Goal: Task Accomplishment & Management: Use online tool/utility

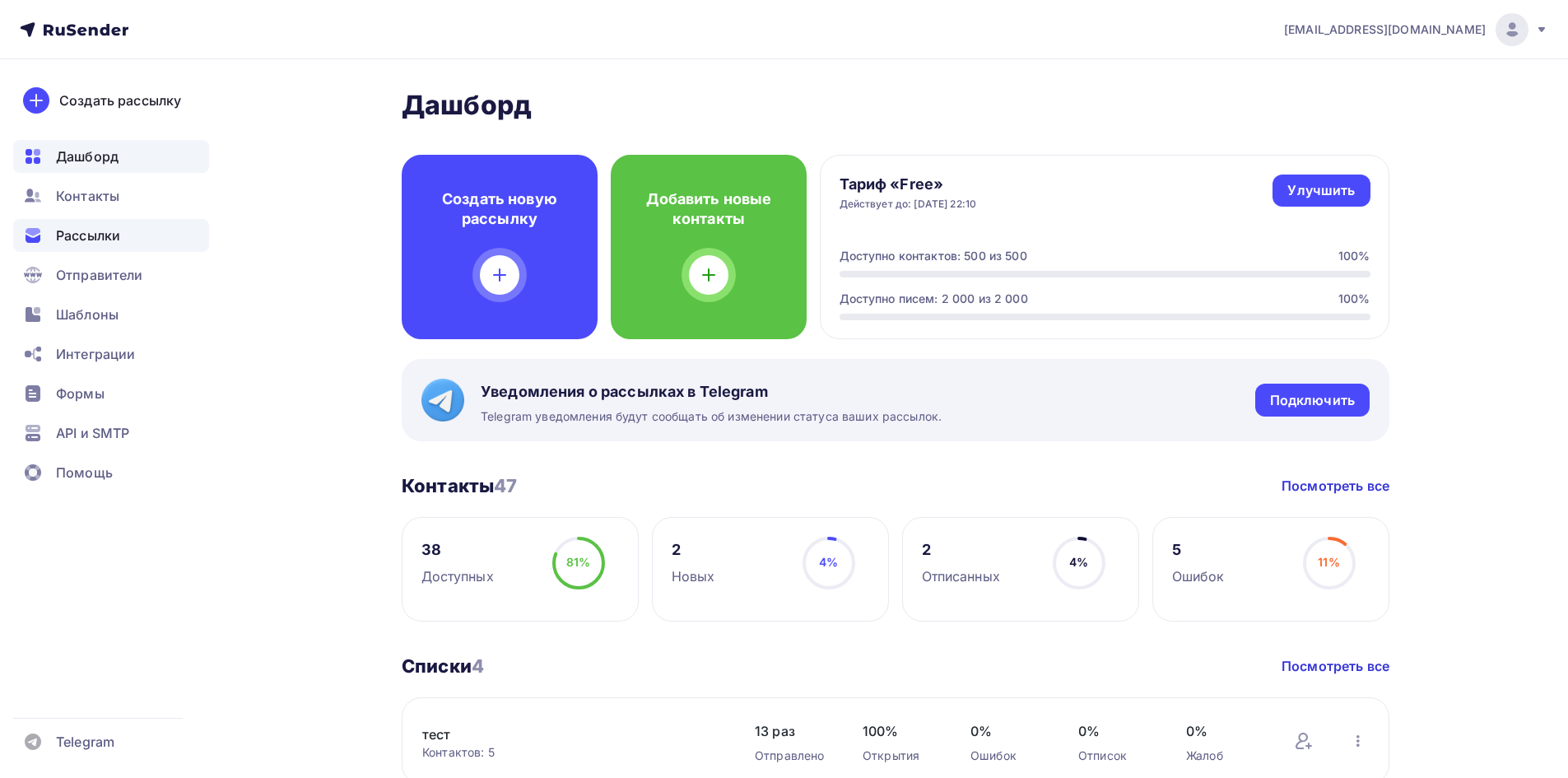
click at [120, 243] on span "Рассылки" at bounding box center [87, 235] width 64 height 19
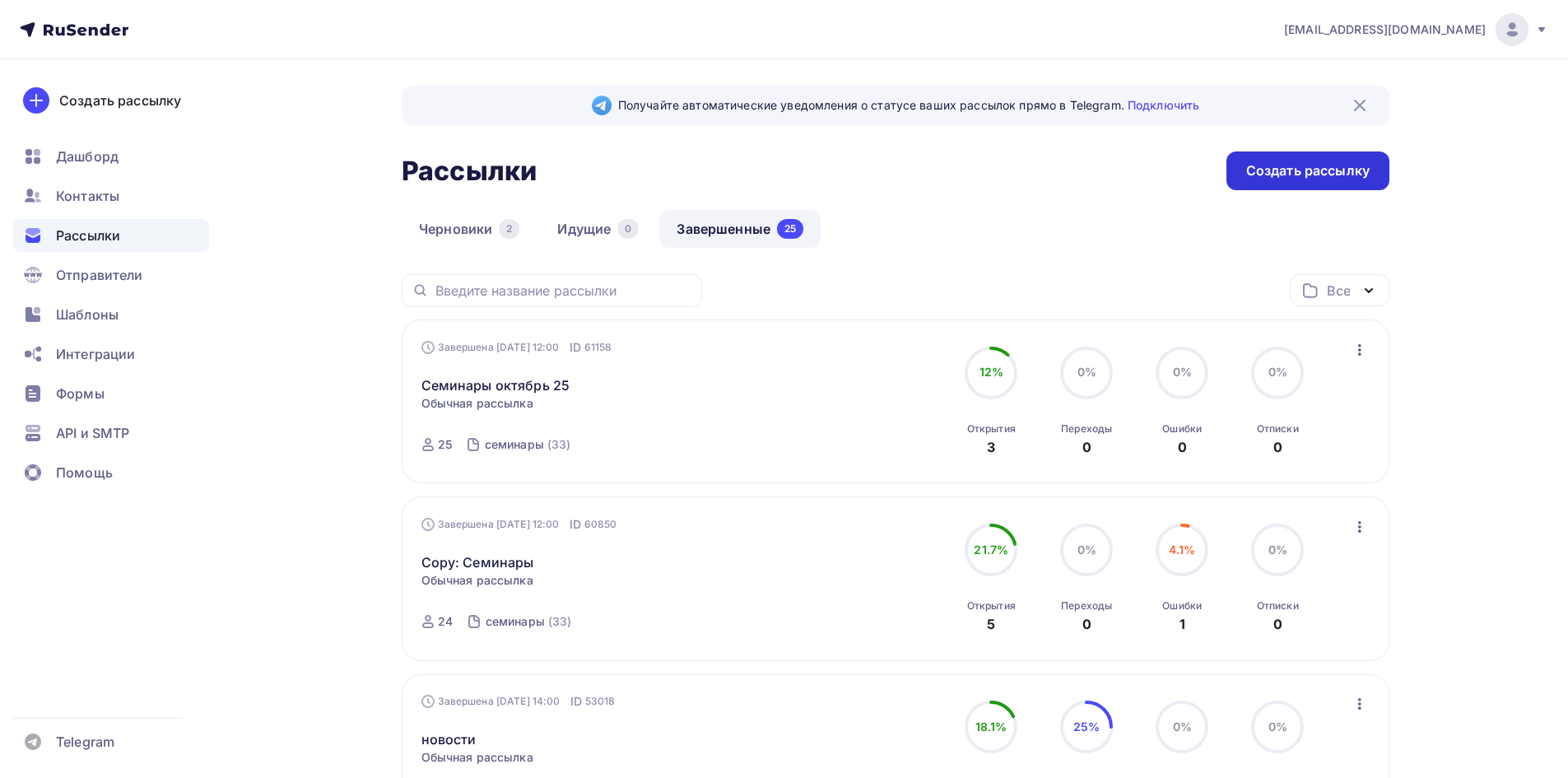
click at [1322, 165] on div "Создать рассылку" at bounding box center [1307, 171] width 123 height 19
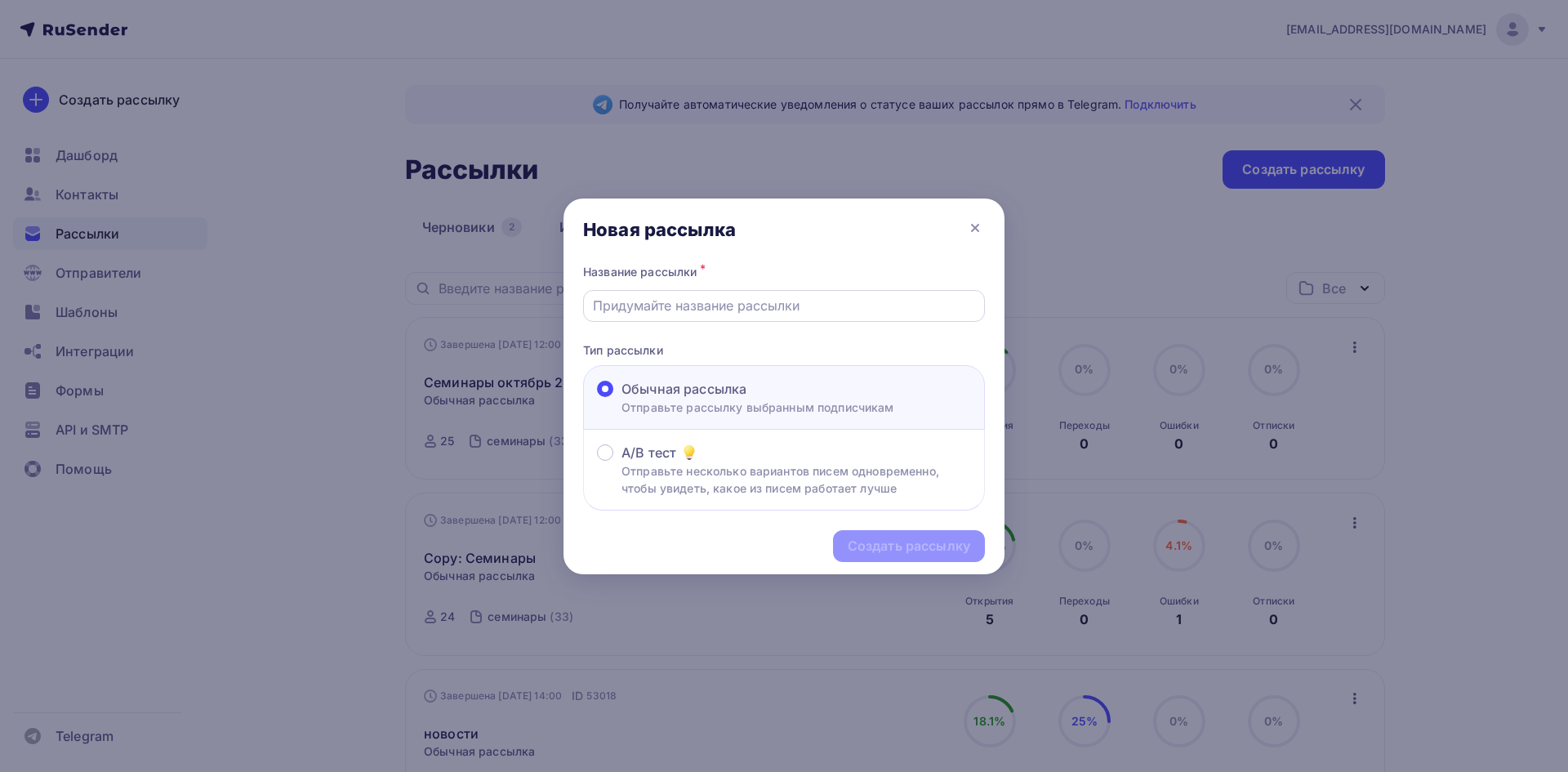
click at [816, 296] on input "text" at bounding box center [784, 305] width 383 height 19
type input "октябрь25"
click at [903, 549] on div "Создать рассылку" at bounding box center [908, 546] width 122 height 18
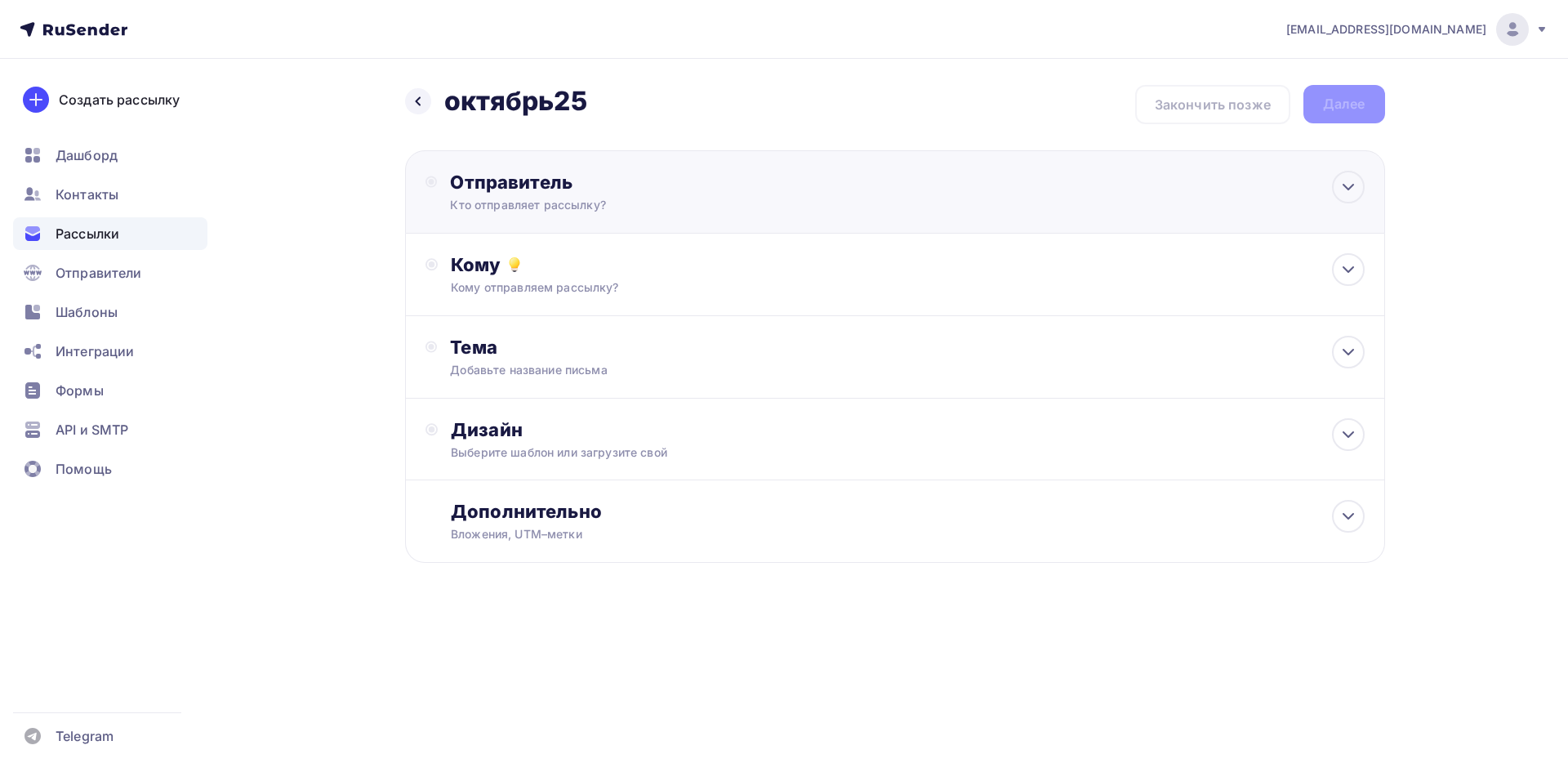
click at [732, 185] on div "Отправитель" at bounding box center [627, 182] width 353 height 23
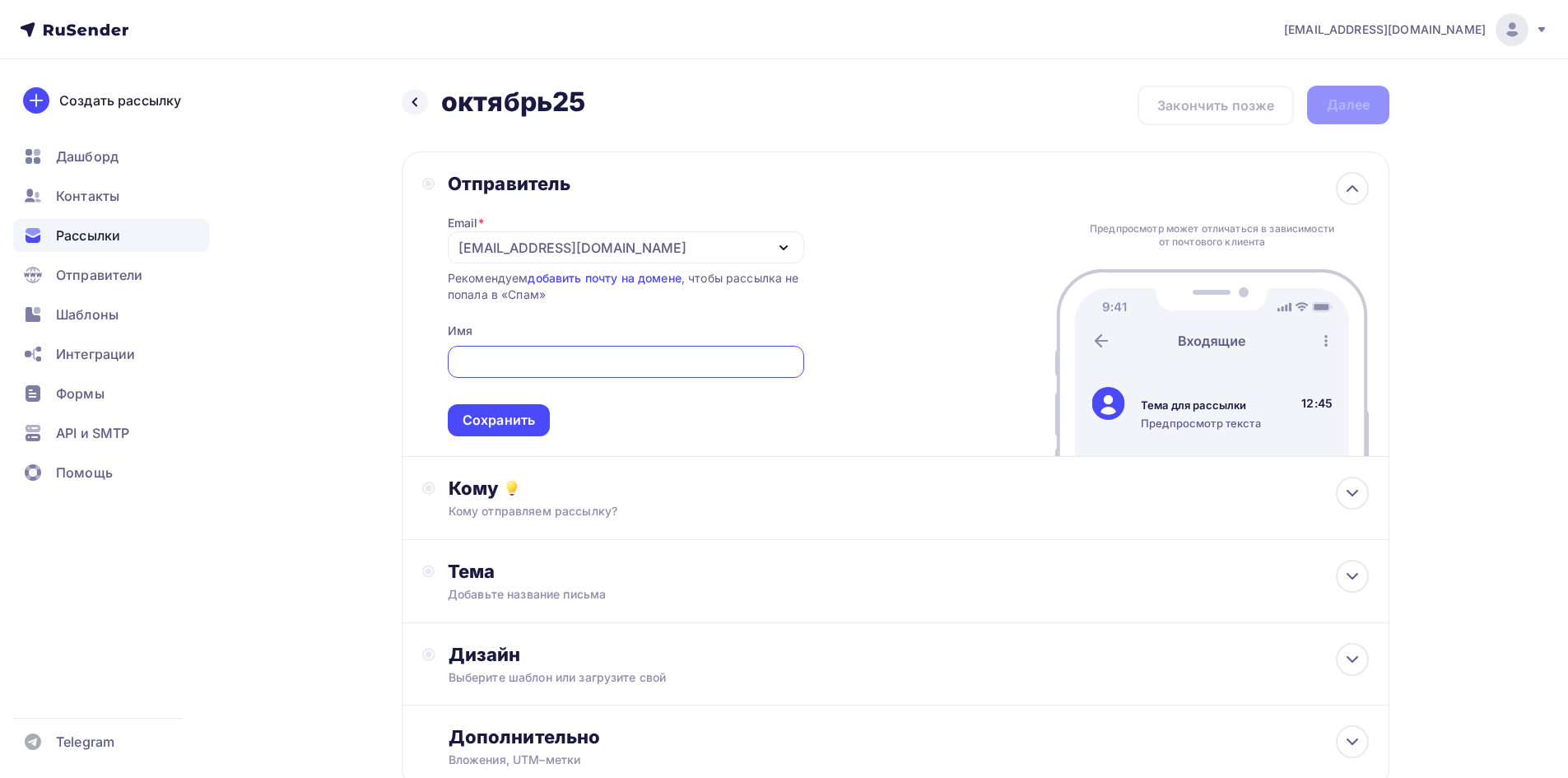
click at [622, 249] on div "[EMAIL_ADDRESS][DOMAIN_NAME]" at bounding box center [626, 247] width 356 height 32
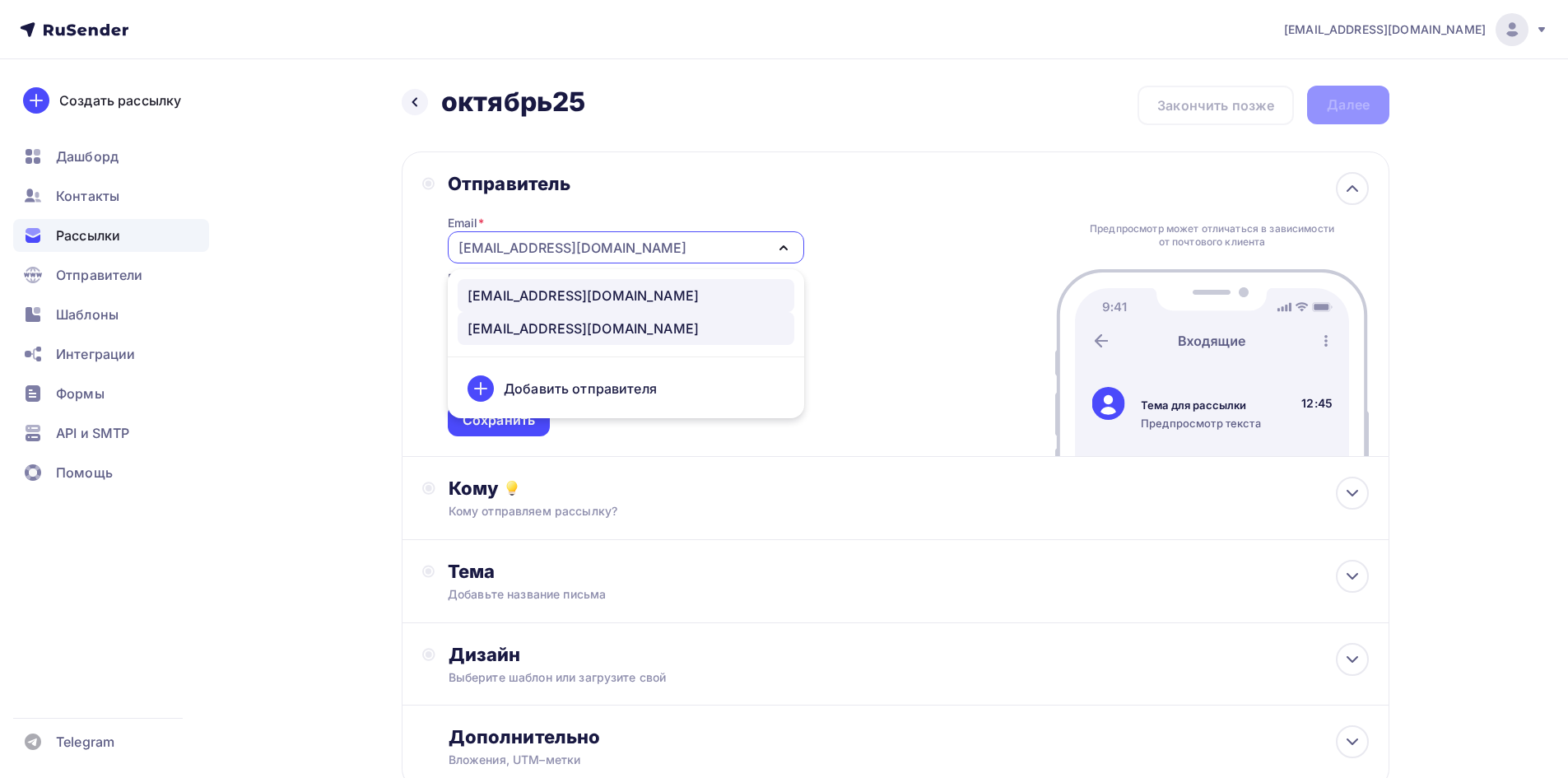
click at [601, 291] on div "[EMAIL_ADDRESS][DOMAIN_NAME]" at bounding box center [626, 295] width 317 height 19
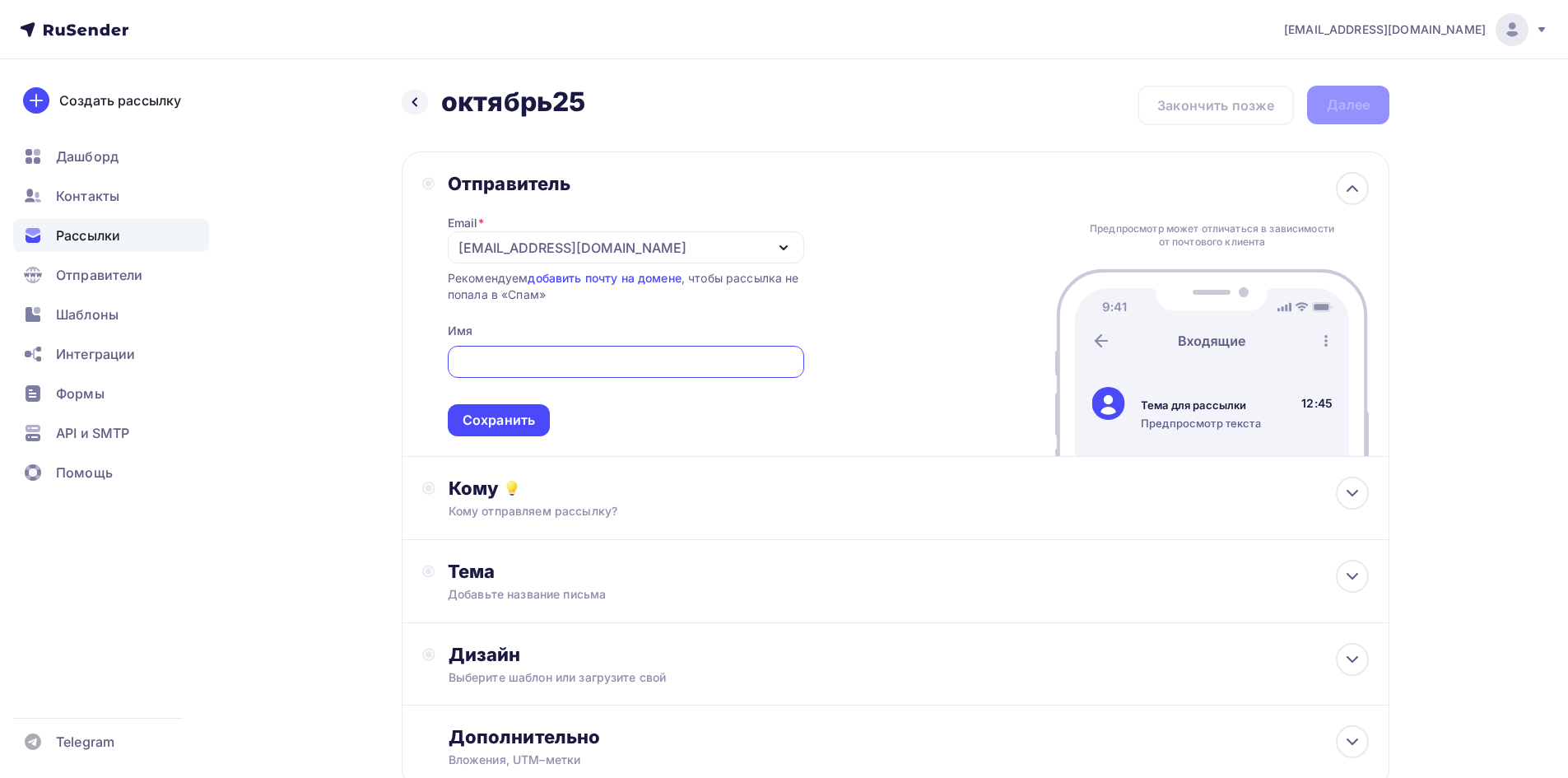
click at [550, 365] on input "text" at bounding box center [626, 362] width 338 height 19
type input "Псифизис"
click at [491, 418] on div "Сохранить" at bounding box center [499, 420] width 72 height 19
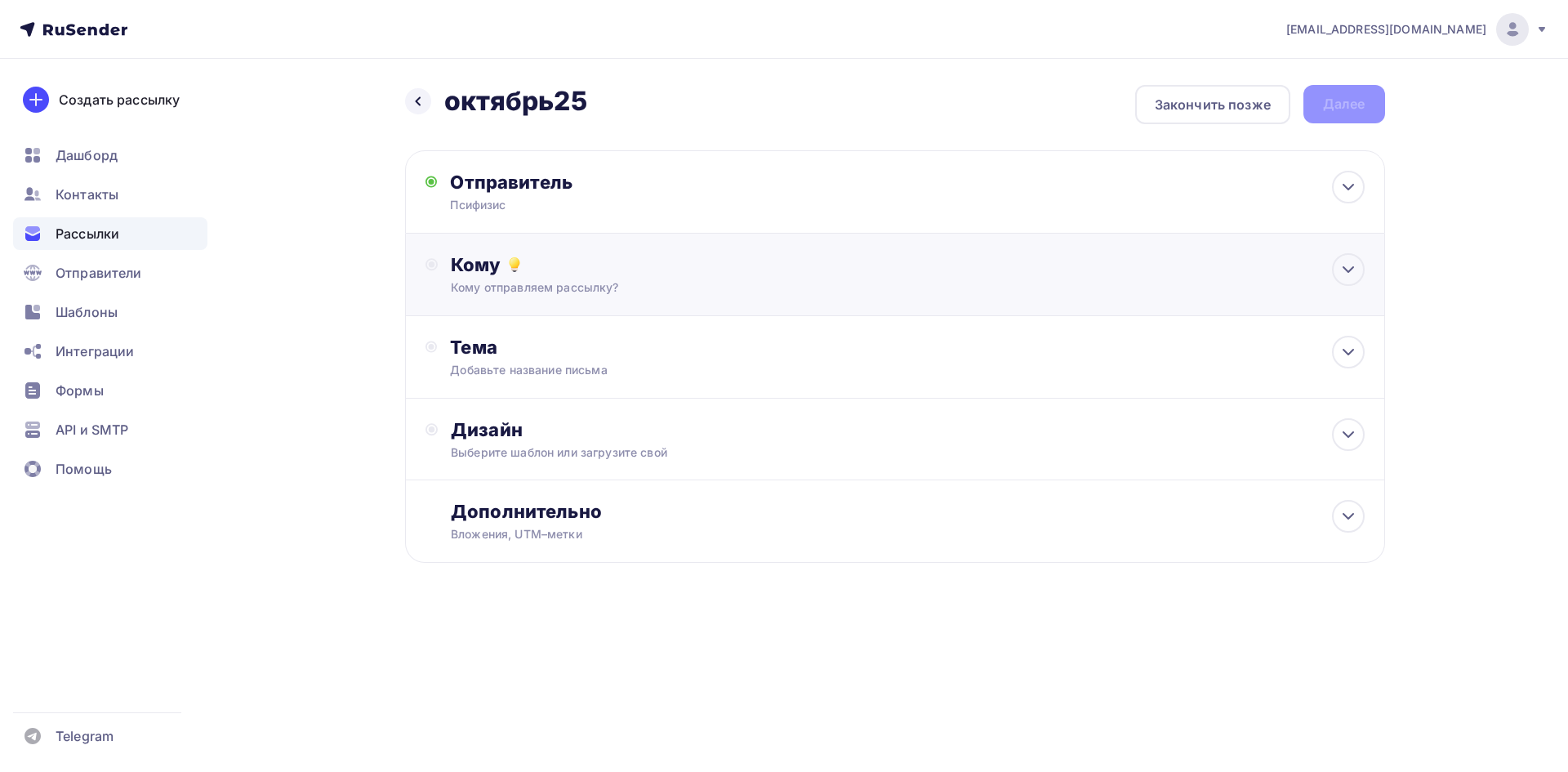
click at [693, 275] on div "Кому" at bounding box center [907, 264] width 913 height 23
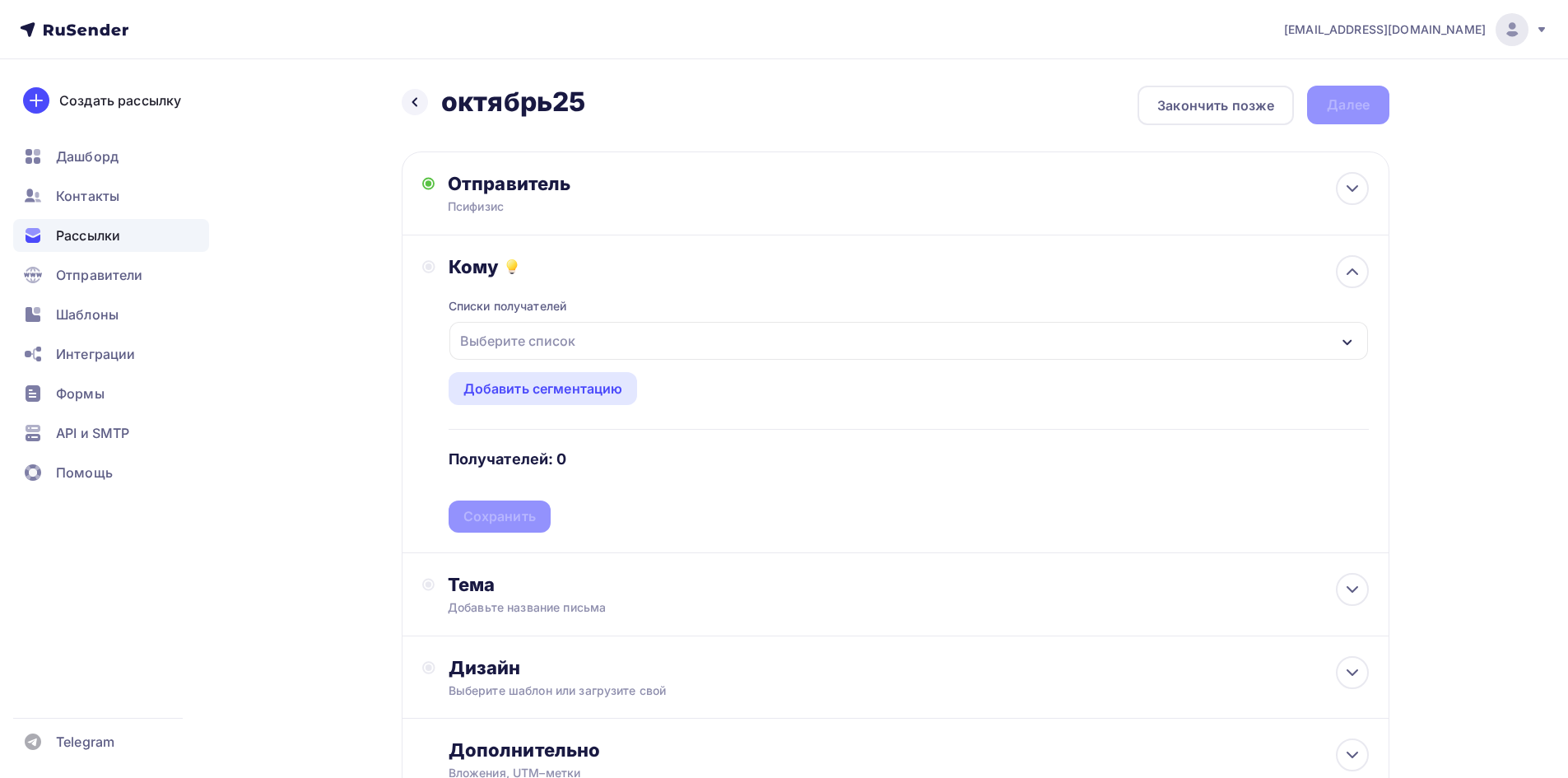
click at [542, 332] on div "Выберите список" at bounding box center [517, 341] width 128 height 30
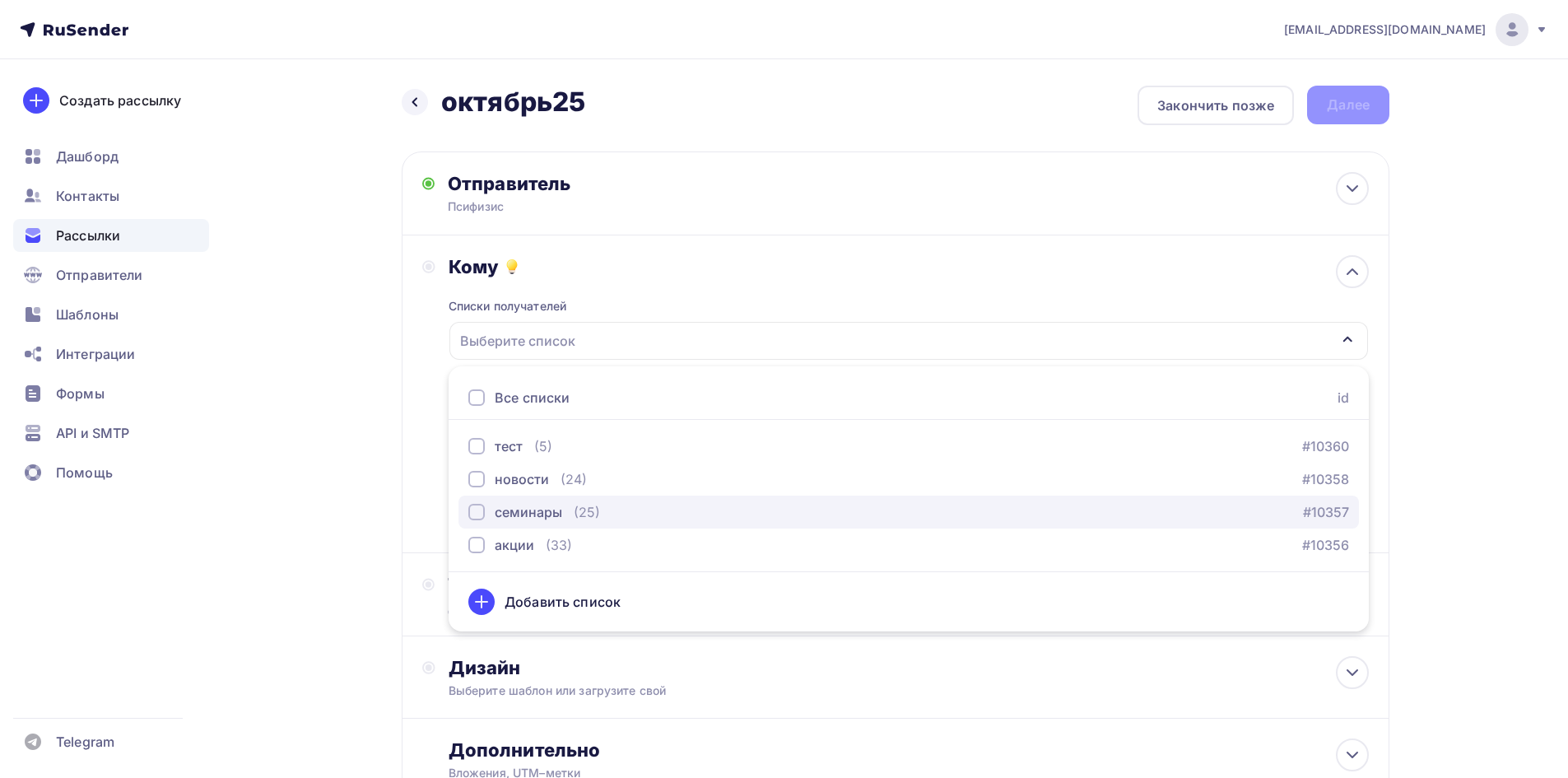
click at [479, 514] on div "button" at bounding box center [477, 512] width 17 height 17
click at [304, 495] on div "Назад октябрь25 октябрь25 Закончить позже Далее Отправитель Псифизис Email * [E…" at bounding box center [784, 483] width 1349 height 848
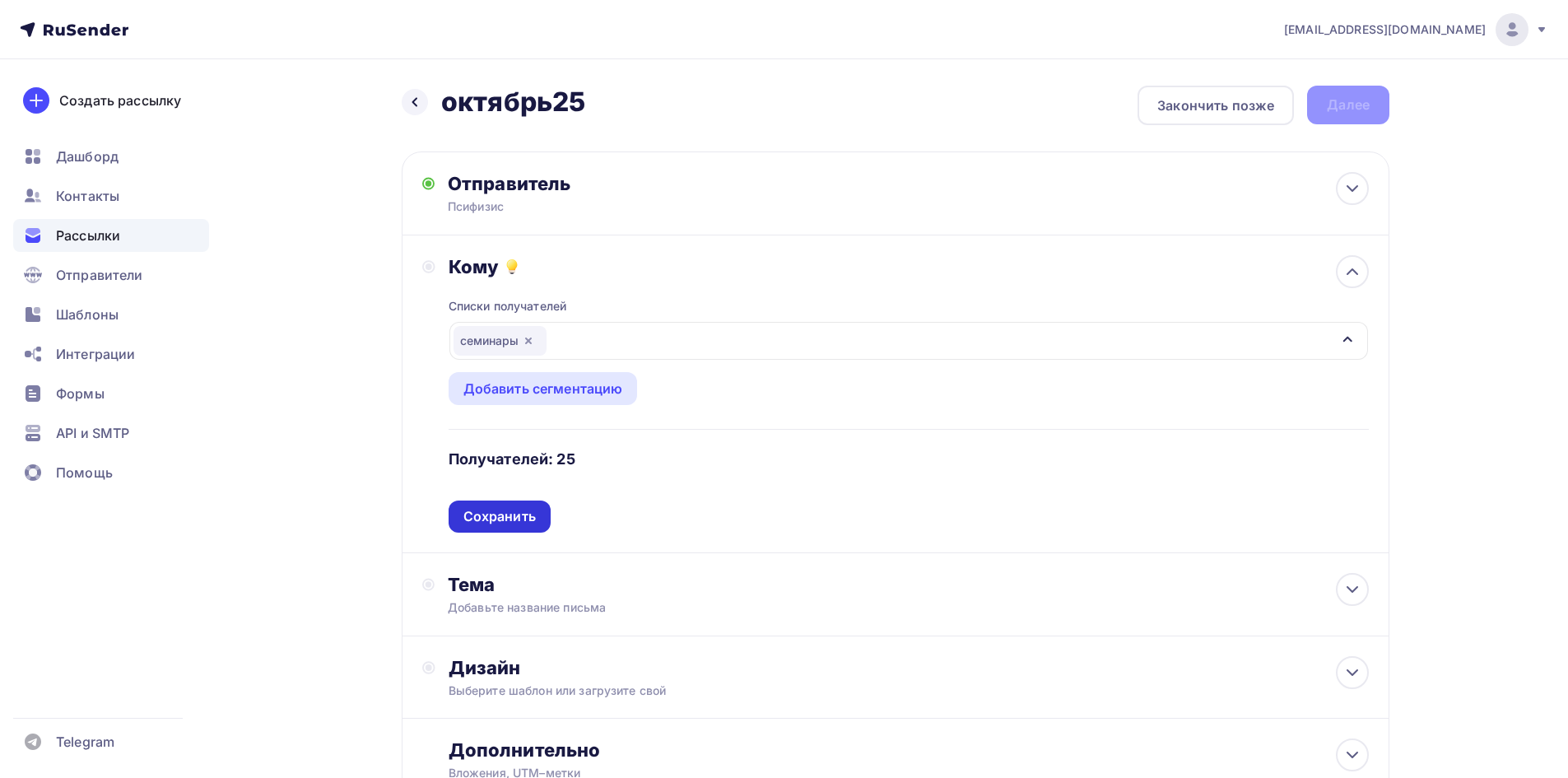
click at [483, 514] on div "Сохранить" at bounding box center [500, 517] width 72 height 19
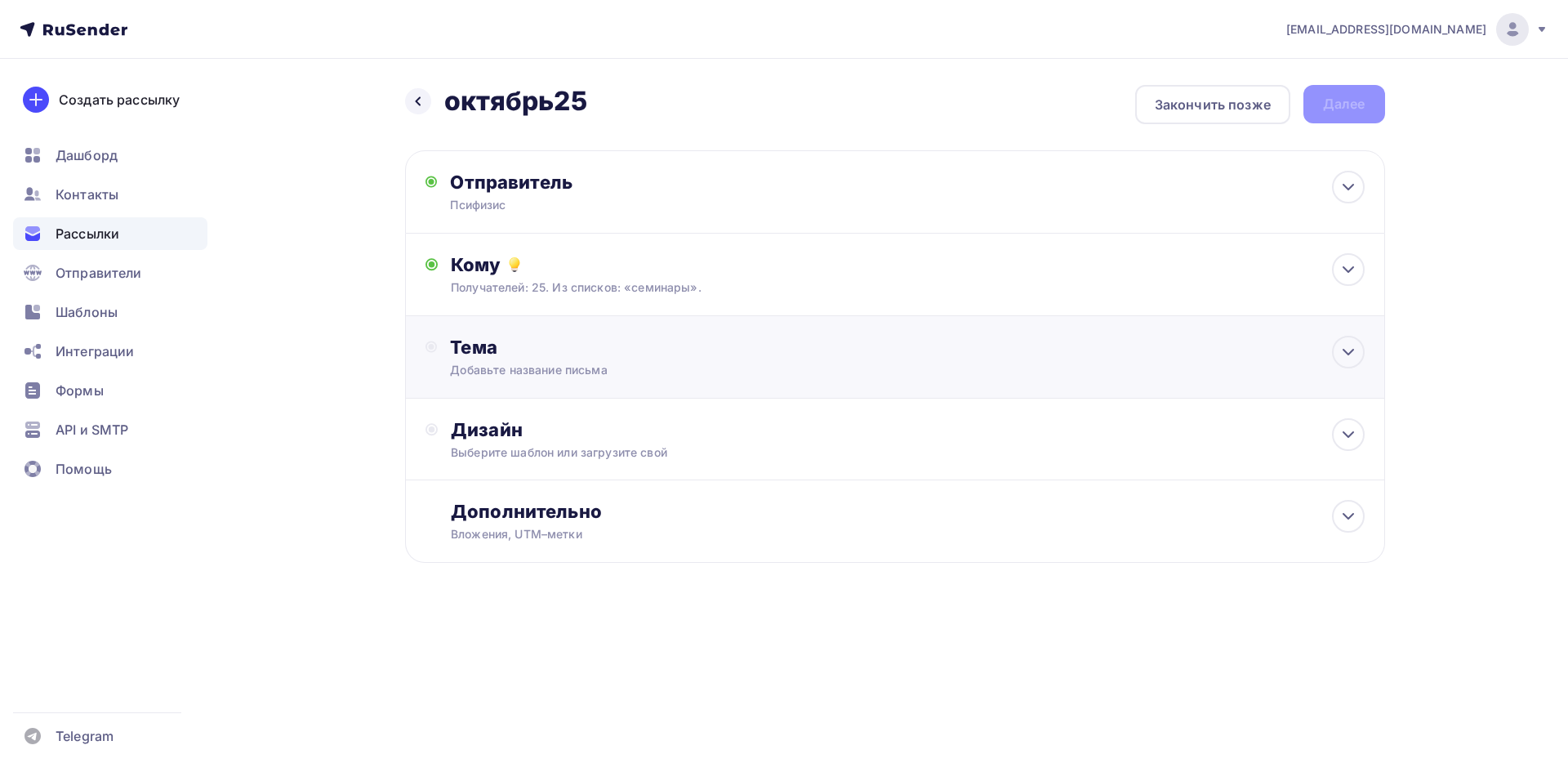
click at [545, 360] on div "Тема Добавьте название письма Тема * Рекомендуем использовать не более 150 симв…" at bounding box center [611, 357] width 323 height 42
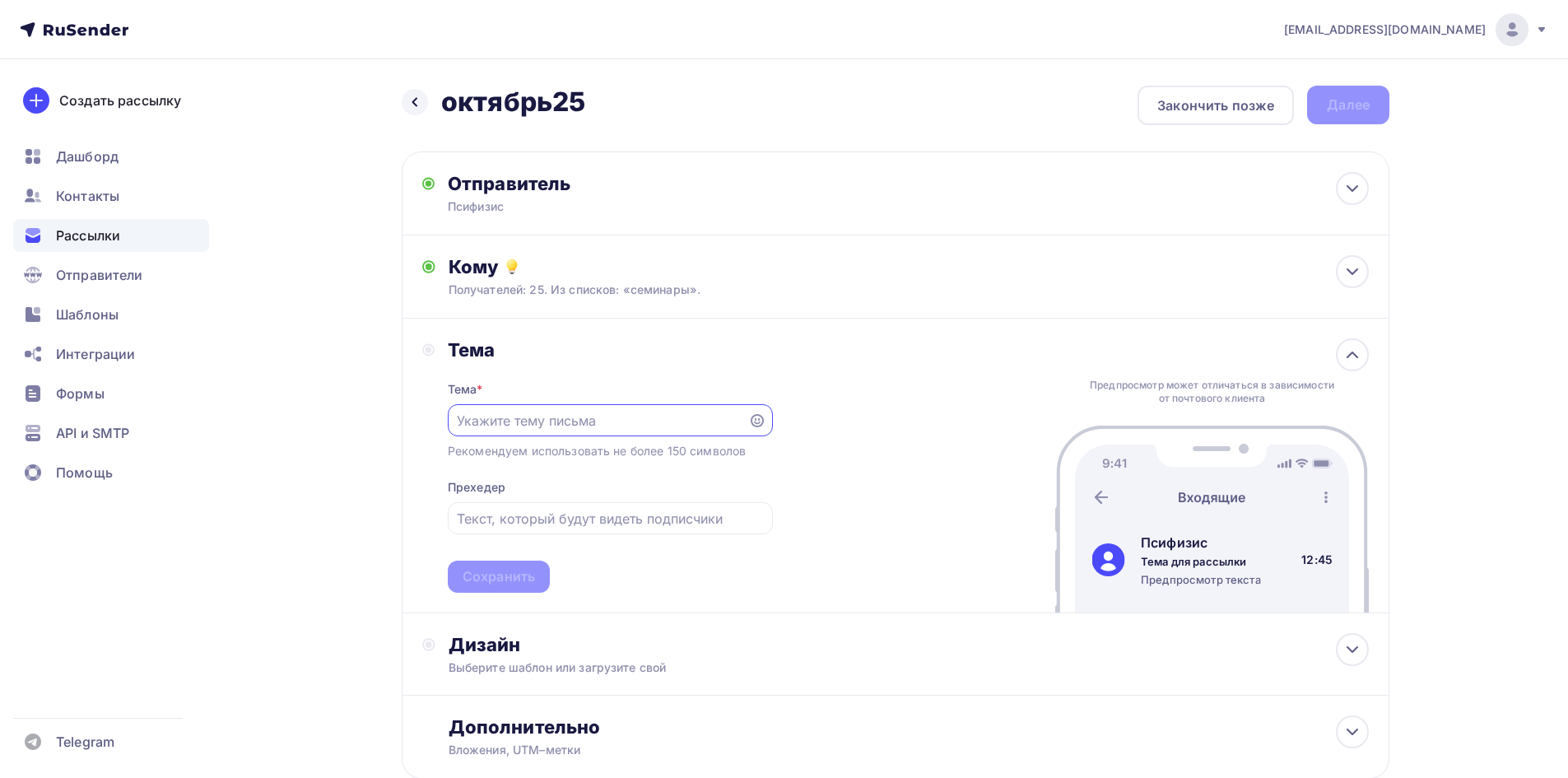
click at [537, 418] on input "text" at bounding box center [598, 420] width 282 height 19
type input "П"
type input "Семинар"
click at [512, 528] on input "text" at bounding box center [610, 518] width 306 height 19
paste input "причины плохого поведения младших школьников"
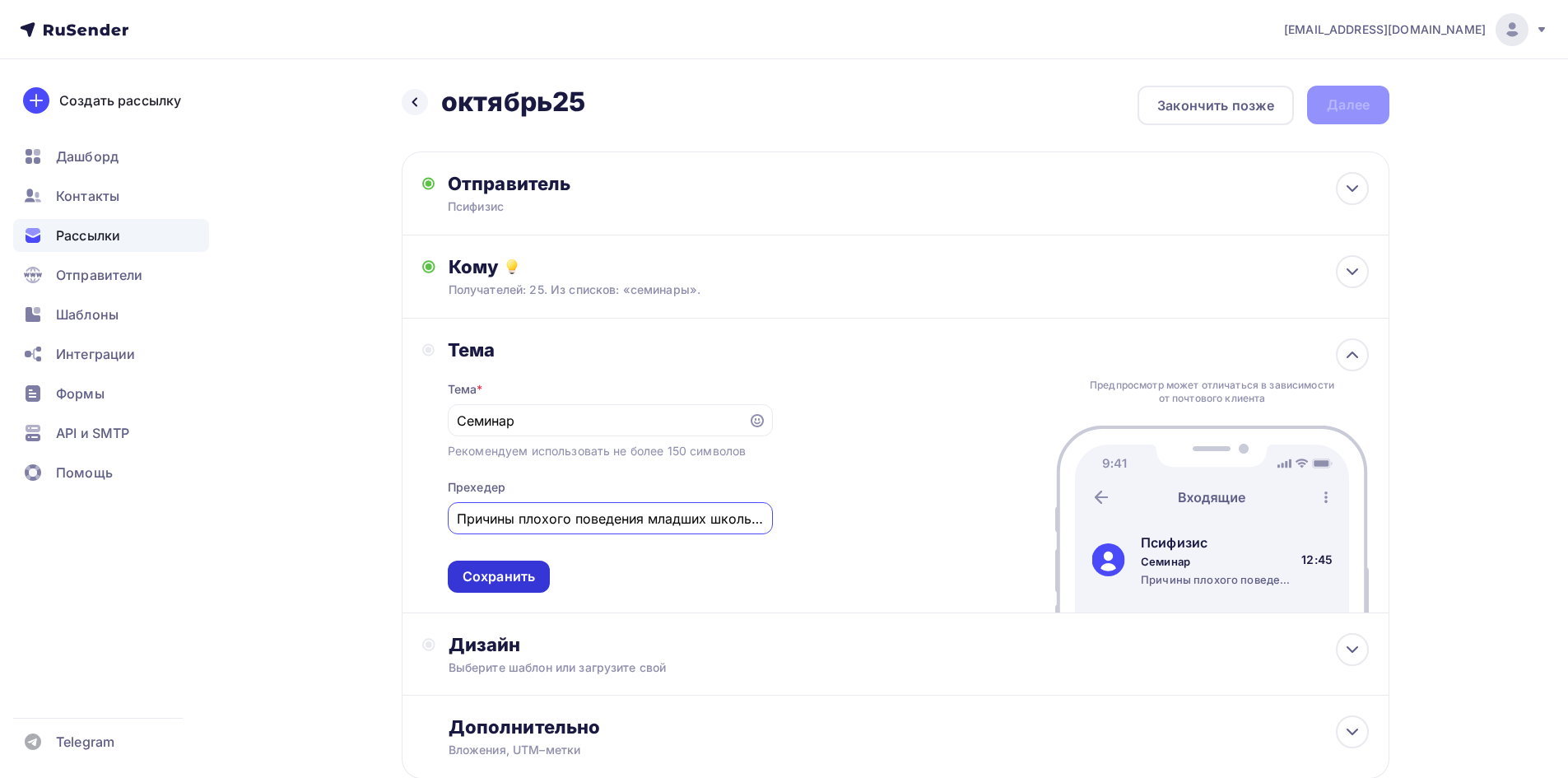
type input "Причины плохого поведения младших школьников"
click at [510, 572] on div "Сохранить" at bounding box center [499, 577] width 72 height 19
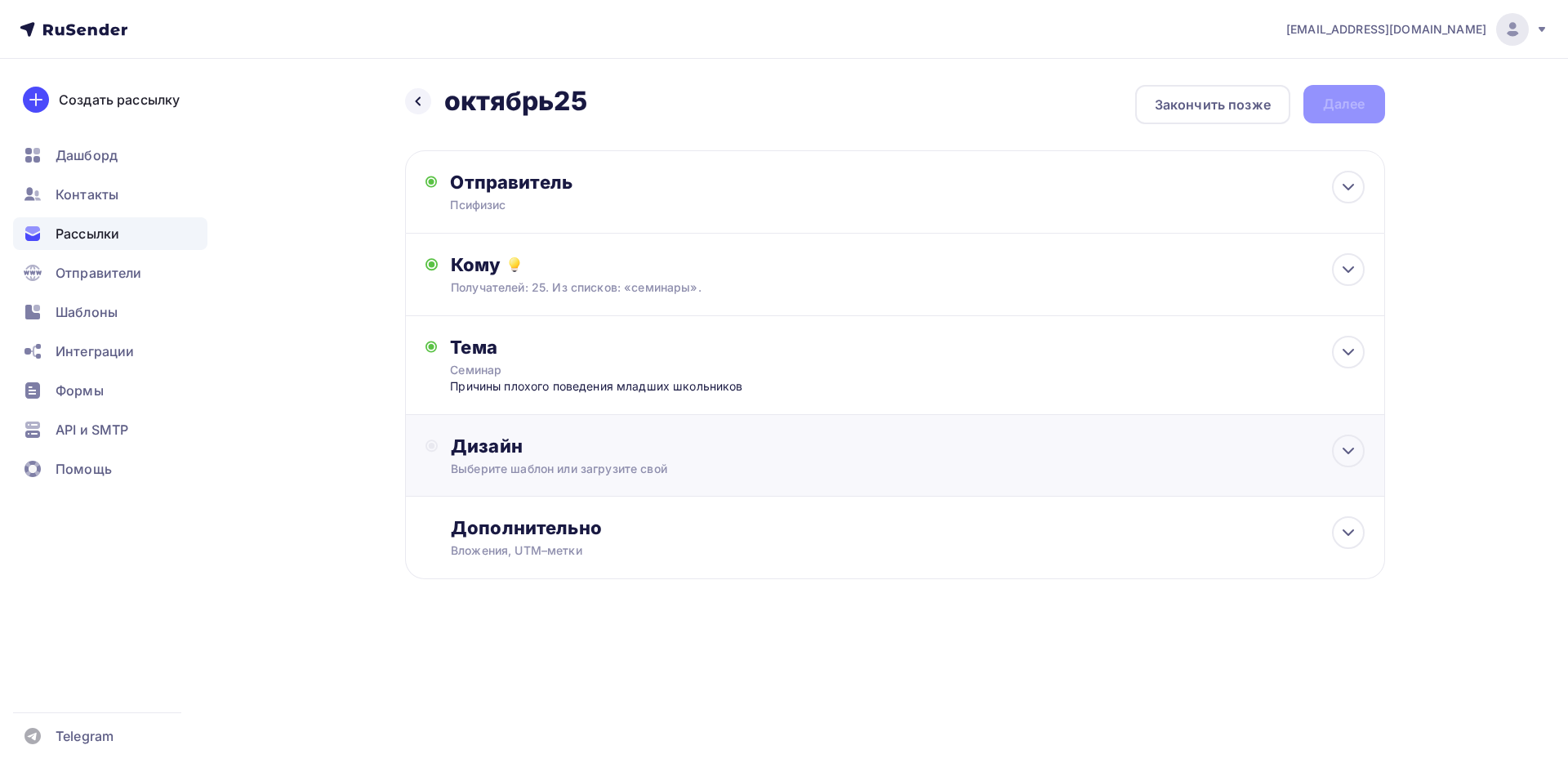
click at [599, 472] on div "Выберите шаблон или загрузите свой" at bounding box center [862, 469] width 823 height 17
click at [557, 509] on div "Выбрать шаблон" at bounding box center [522, 513] width 113 height 18
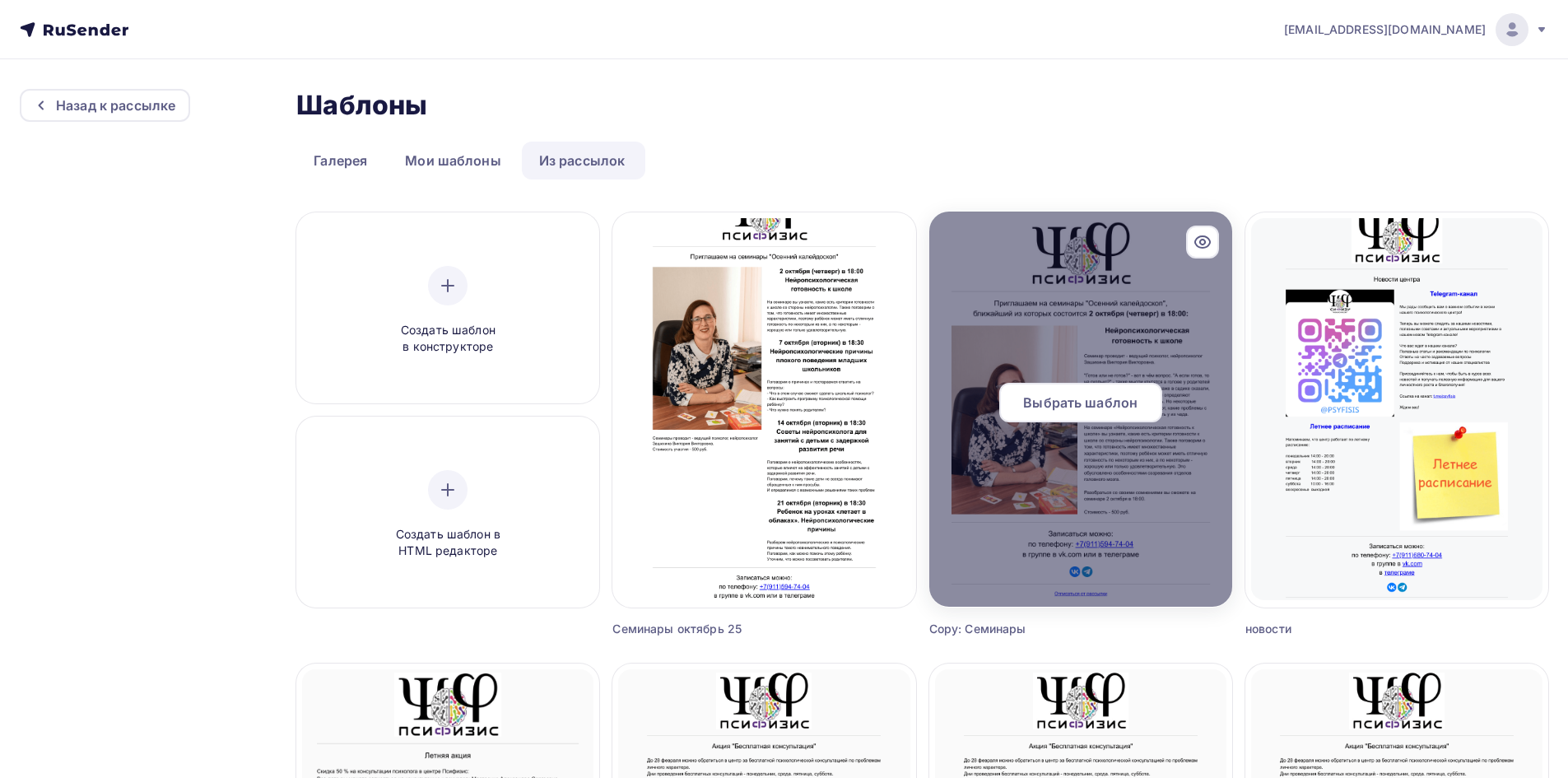
click at [1067, 407] on span "Выбрать шаблон" at bounding box center [1079, 402] width 114 height 19
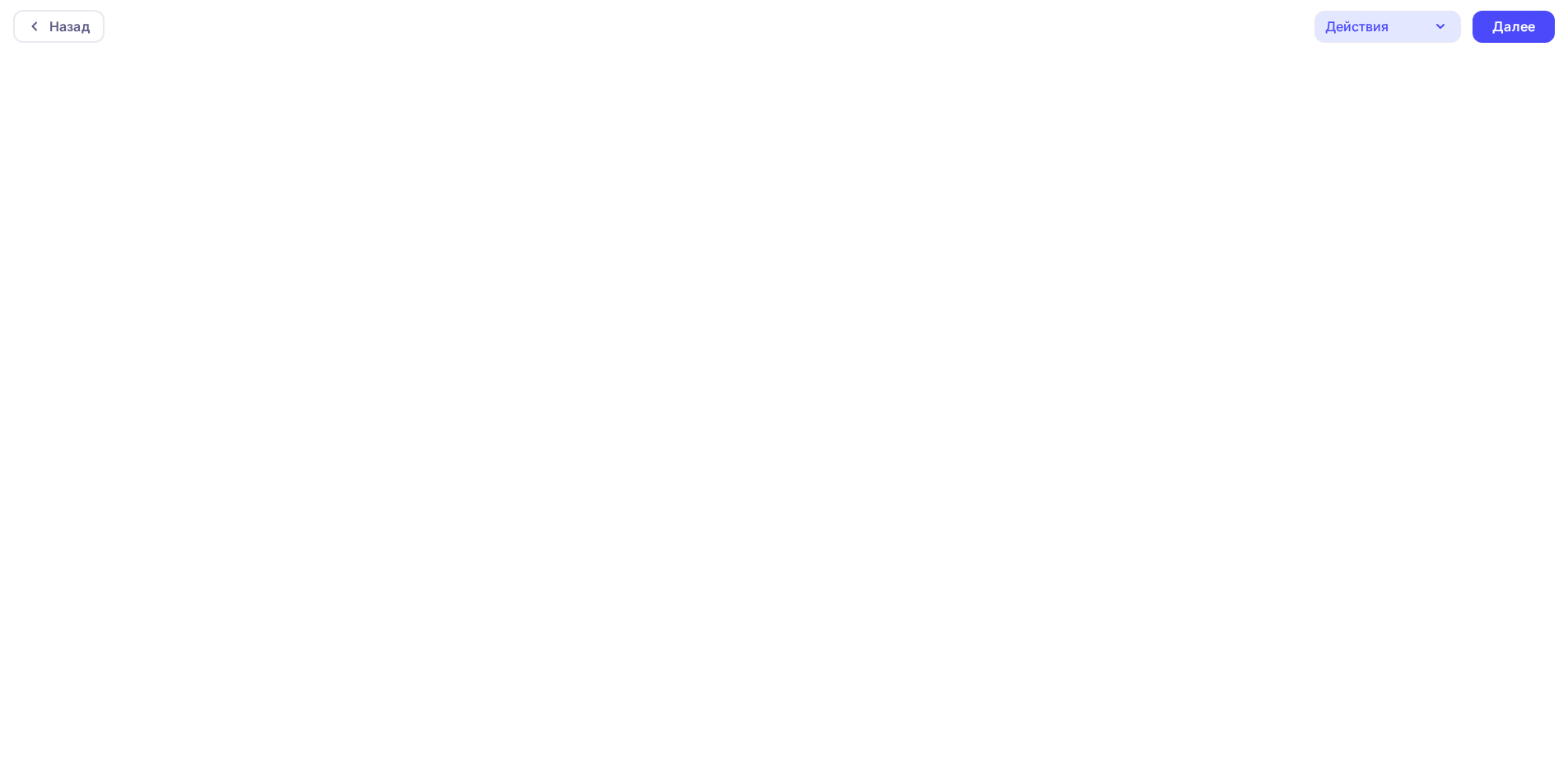
scroll to position [4, 0]
click at [1508, 29] on div "Далее" at bounding box center [1513, 26] width 43 height 19
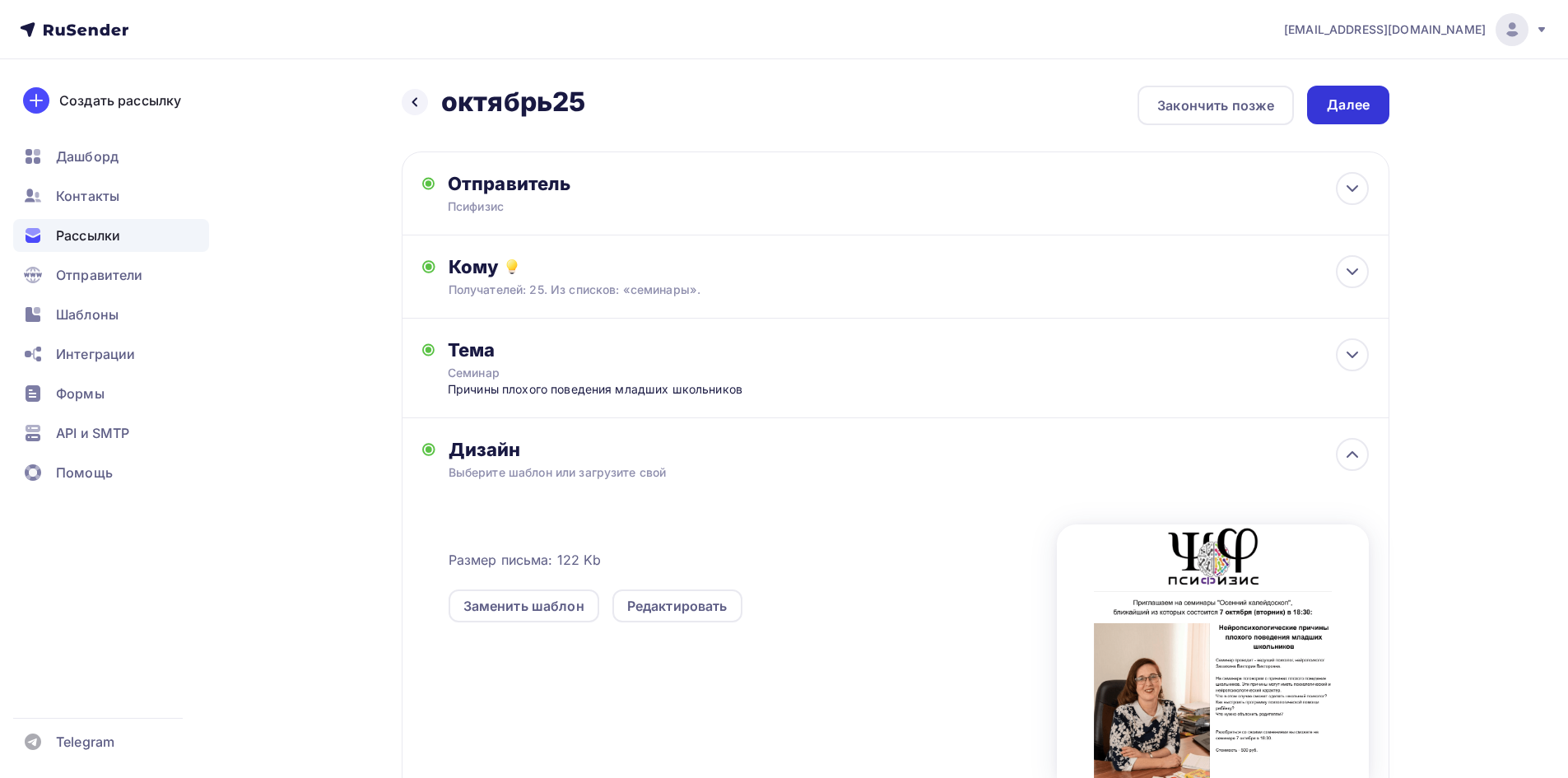
click at [1350, 108] on div "Далее" at bounding box center [1348, 105] width 43 height 19
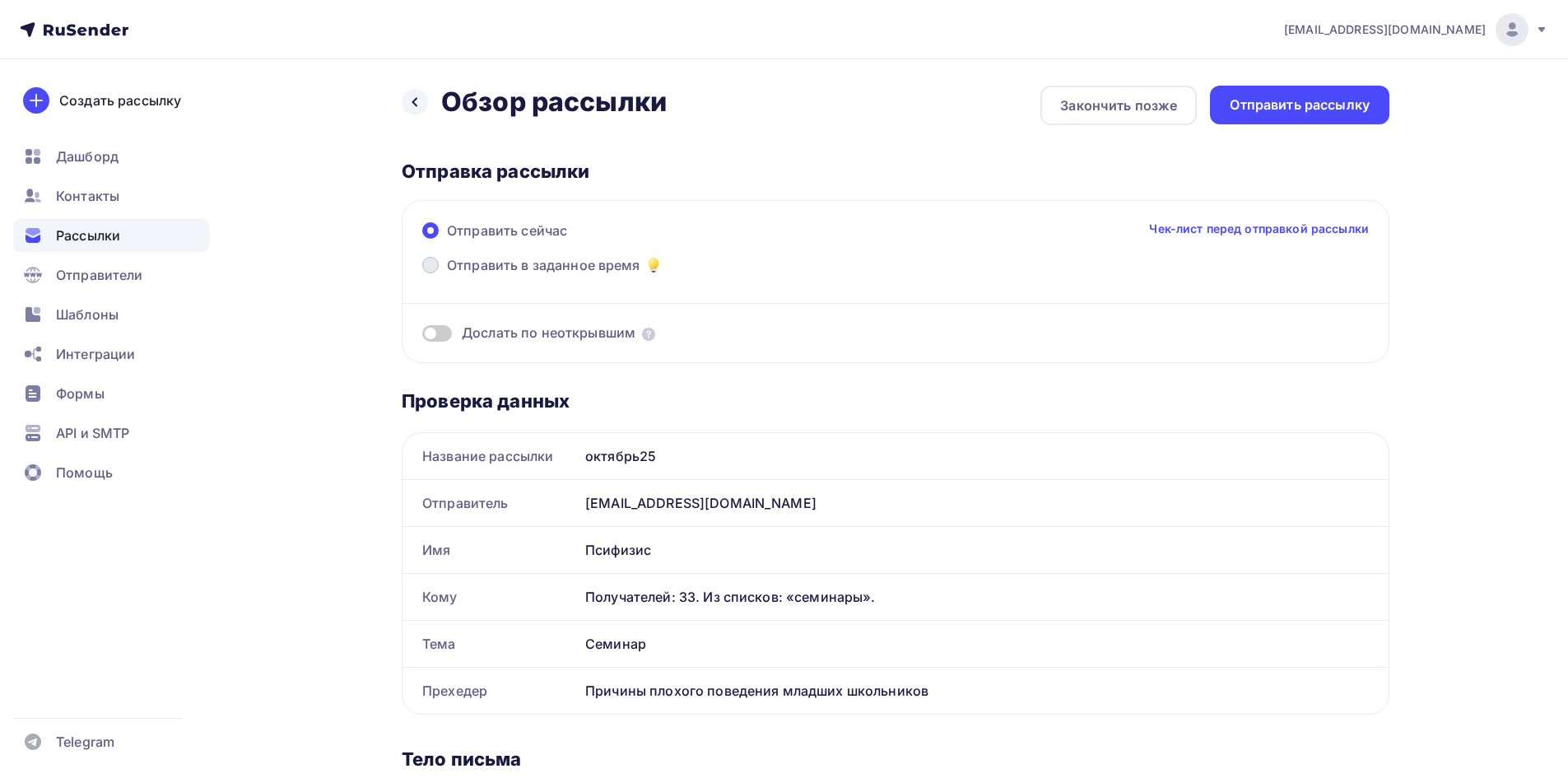
click at [491, 269] on span "Отправить в заданное время" at bounding box center [543, 264] width 194 height 19
click at [447, 274] on input "Отправить в заданное время" at bounding box center [447, 274] width 0 height 0
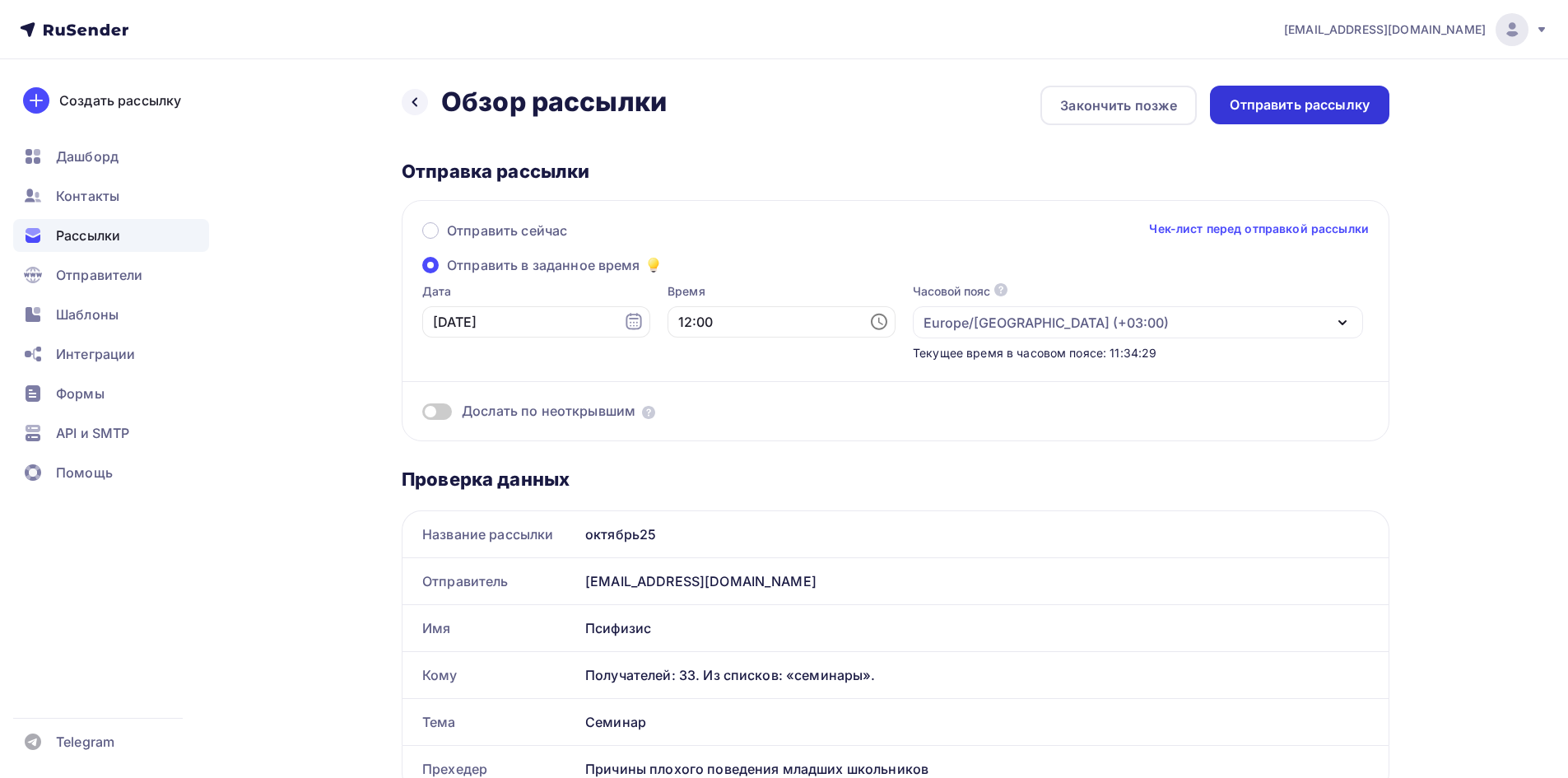
click at [1325, 108] on div "Отправить рассылку" at bounding box center [1299, 105] width 140 height 19
